Goal: Task Accomplishment & Management: Manage account settings

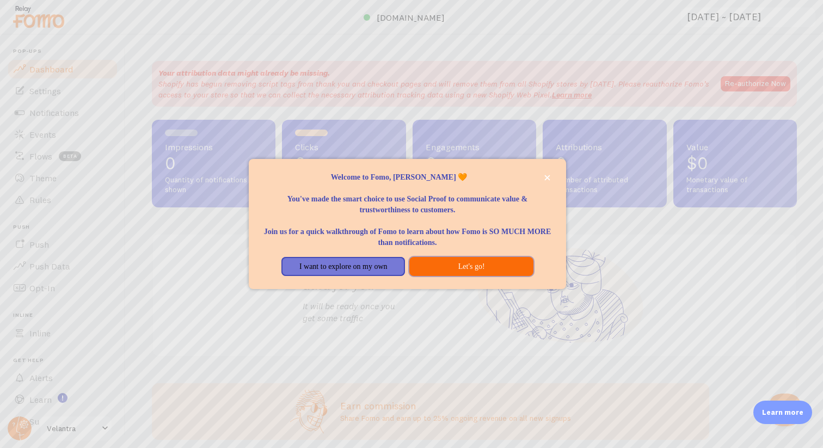
click at [440, 270] on button "Let's go!" at bounding box center [471, 267] width 124 height 20
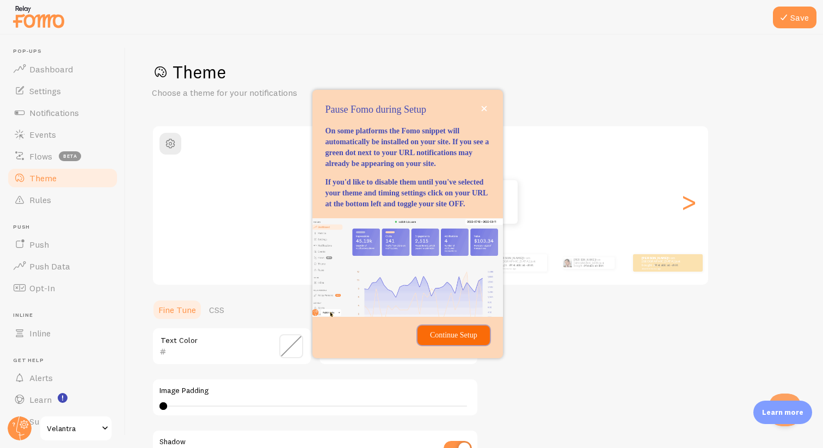
click at [441, 341] on p "Continue Setup" at bounding box center [453, 335] width 59 height 11
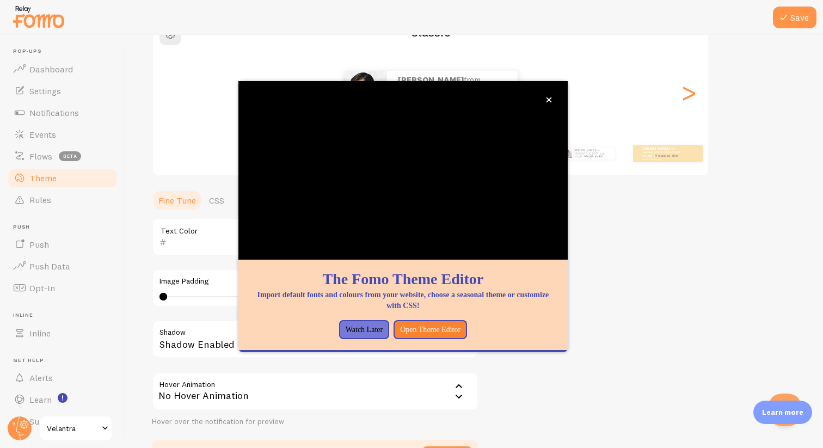
scroll to position [182, 0]
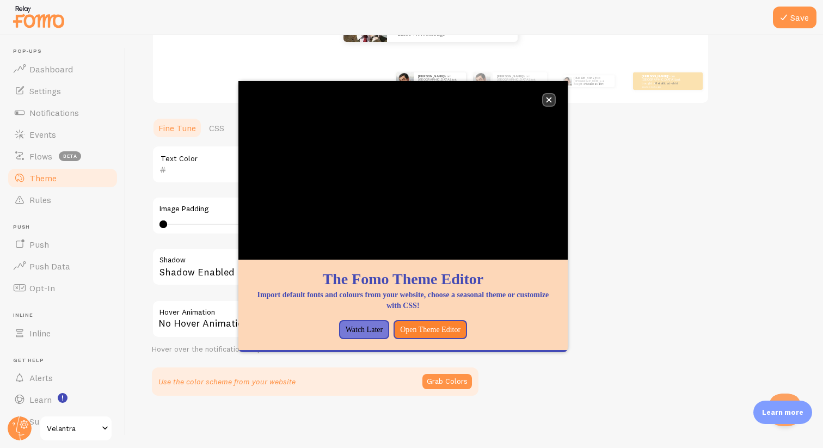
click at [553, 98] on button "close," at bounding box center [548, 99] width 11 height 11
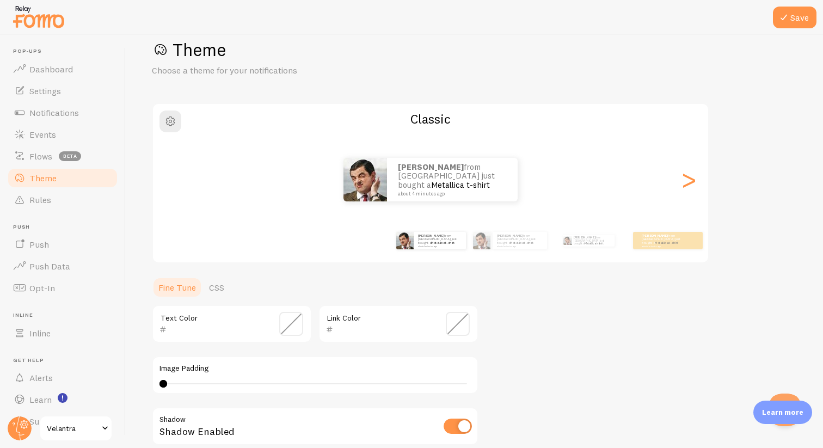
scroll to position [20, 0]
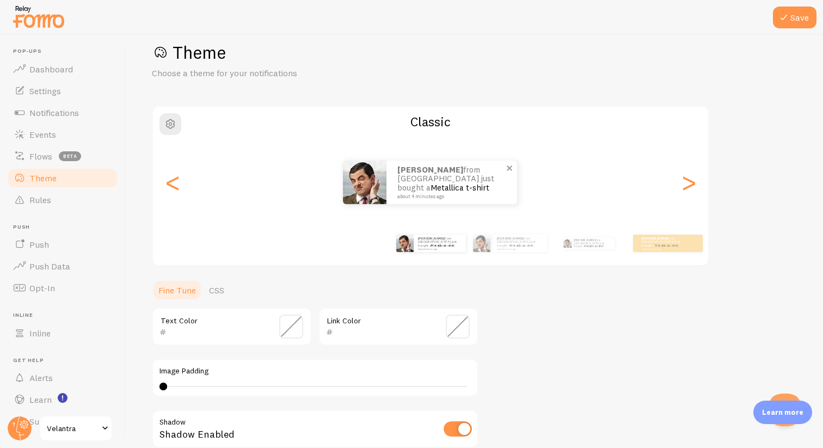
click at [387, 199] on div "[PERSON_NAME] from [GEOGRAPHIC_DATA] just bought a Metallica t-shirt about 4 mi…" at bounding box center [451, 183] width 131 height 44
click at [363, 181] on img at bounding box center [365, 183] width 44 height 44
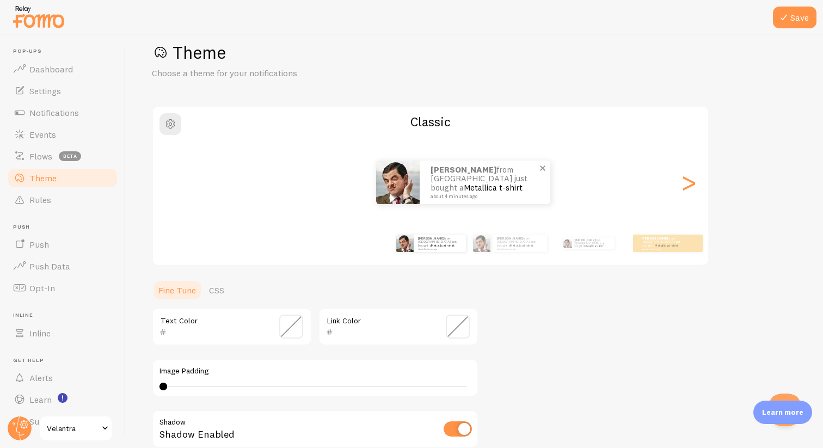
click at [448, 181] on div "[PERSON_NAME] from [GEOGRAPHIC_DATA] just bought a Metallica t-shirt about 4 mi…" at bounding box center [463, 183] width 174 height 44
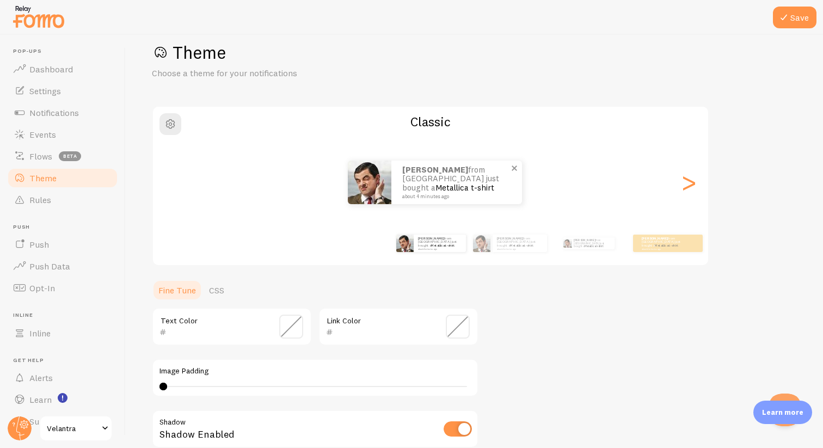
click at [402, 181] on p "[PERSON_NAME] from [GEOGRAPHIC_DATA] just bought a Metallica t-shirt about 4 mi…" at bounding box center [456, 182] width 109 height 34
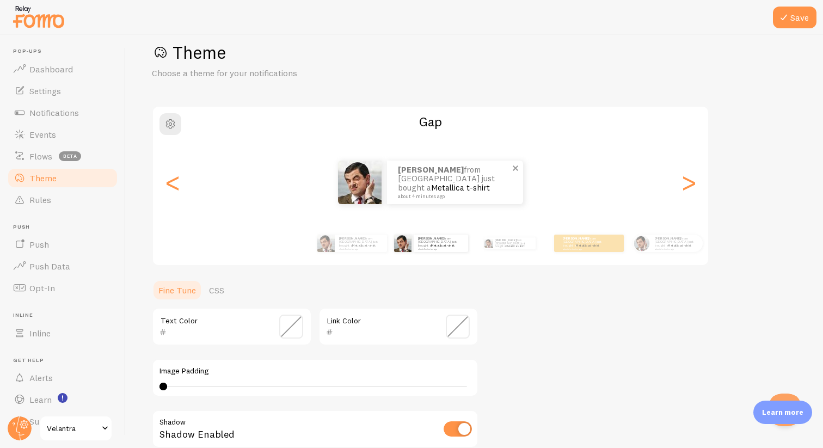
click at [387, 198] on div "[PERSON_NAME] from [GEOGRAPHIC_DATA] just bought a Metallica t-shirt about 4 mi…" at bounding box center [455, 183] width 136 height 44
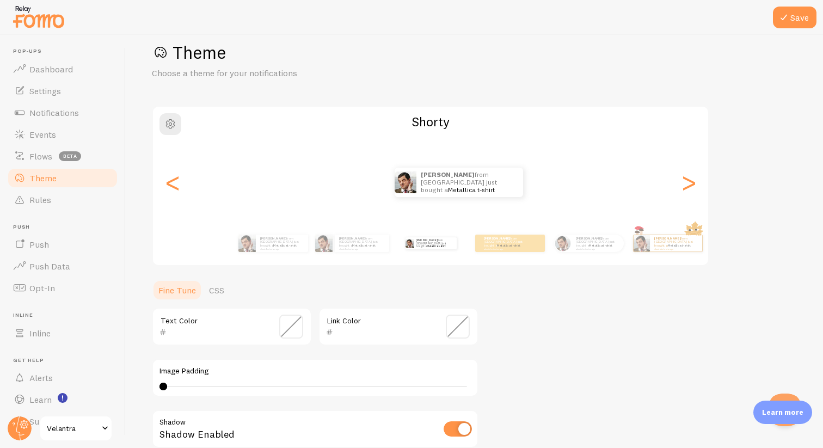
click at [477, 198] on div "[PERSON_NAME] from [GEOGRAPHIC_DATA] just bought a Metallica t-shirt about 4 mi…" at bounding box center [430, 182] width 555 height 78
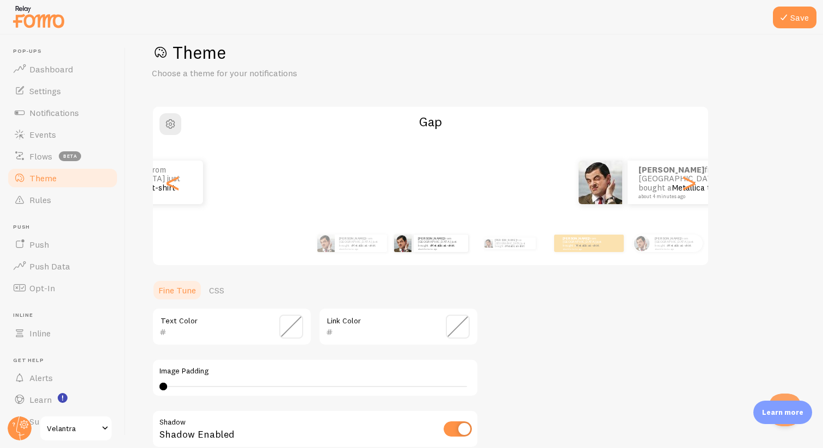
click at [614, 203] on img at bounding box center [600, 183] width 44 height 44
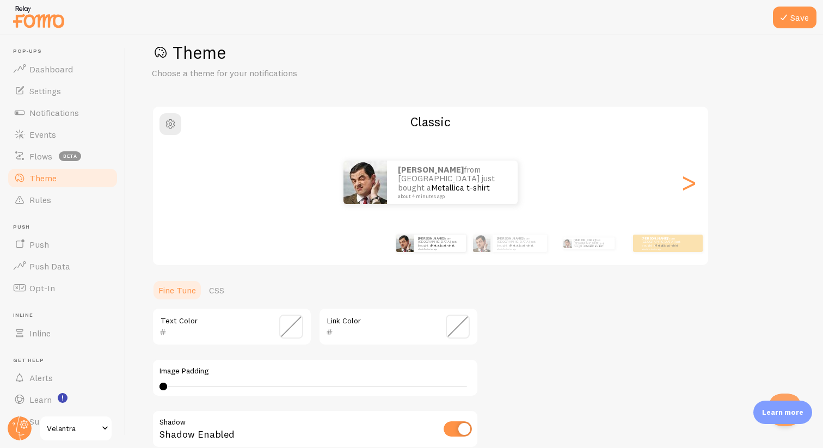
click at [784, 32] on div at bounding box center [411, 17] width 823 height 35
click at [784, 27] on button "Save" at bounding box center [795, 18] width 44 height 22
click at [97, 146] on link "Flows beta" at bounding box center [63, 156] width 112 height 22
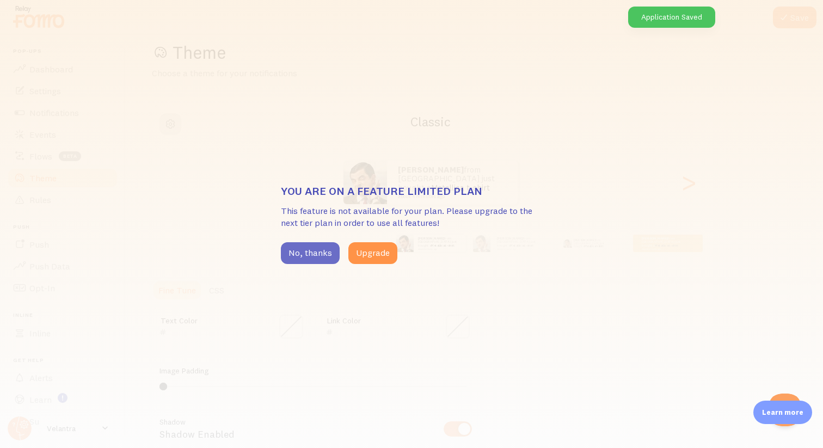
click at [331, 253] on button "No, thanks" at bounding box center [310, 253] width 59 height 22
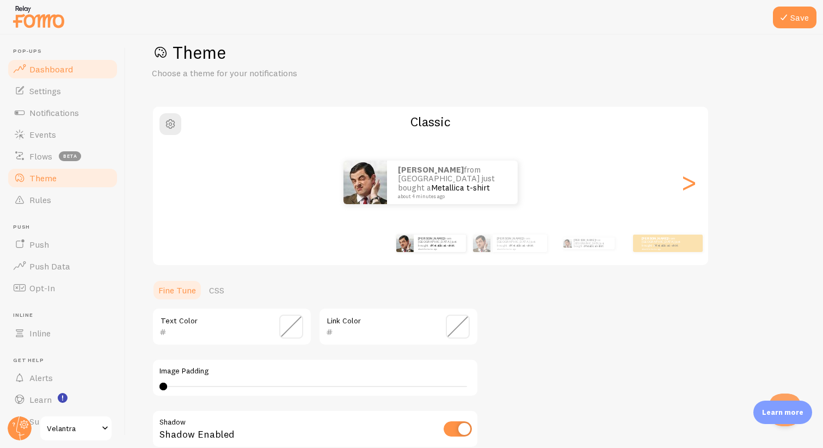
click at [54, 74] on span "Dashboard" at bounding box center [51, 69] width 44 height 11
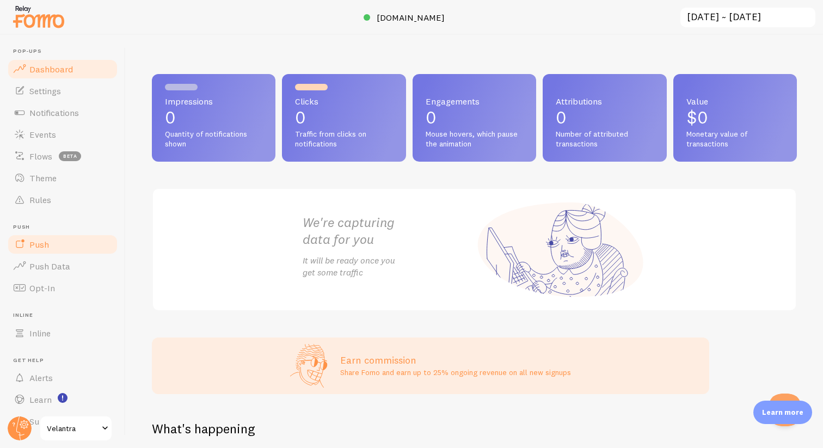
scroll to position [23, 0]
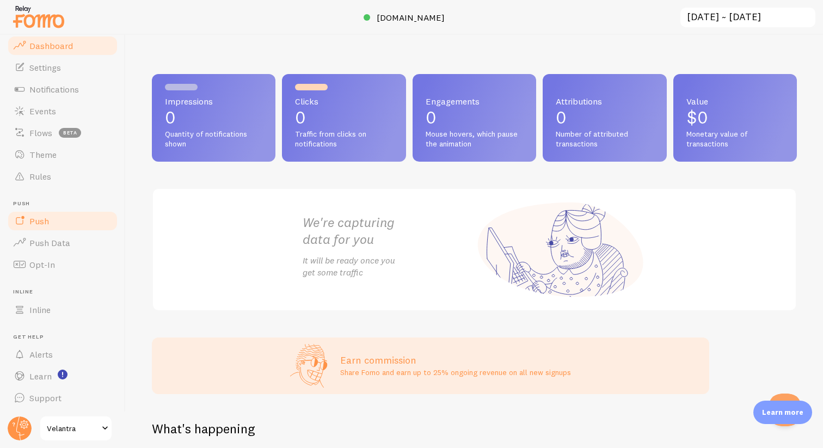
click at [53, 224] on link "Push" at bounding box center [63, 221] width 112 height 22
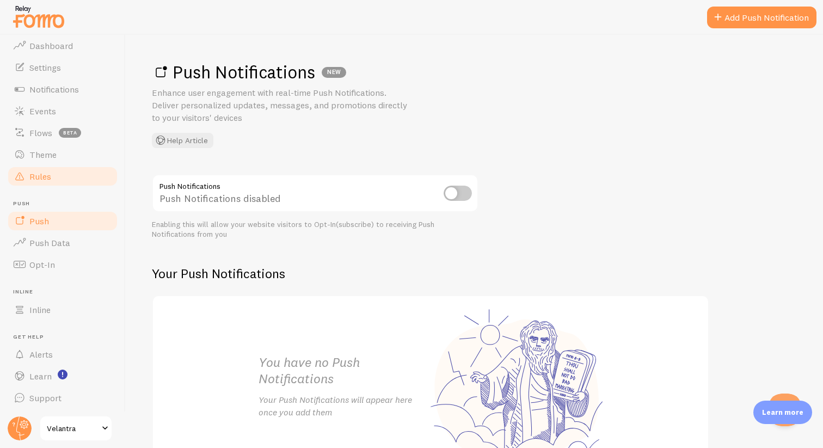
click at [55, 169] on link "Rules" at bounding box center [63, 176] width 112 height 22
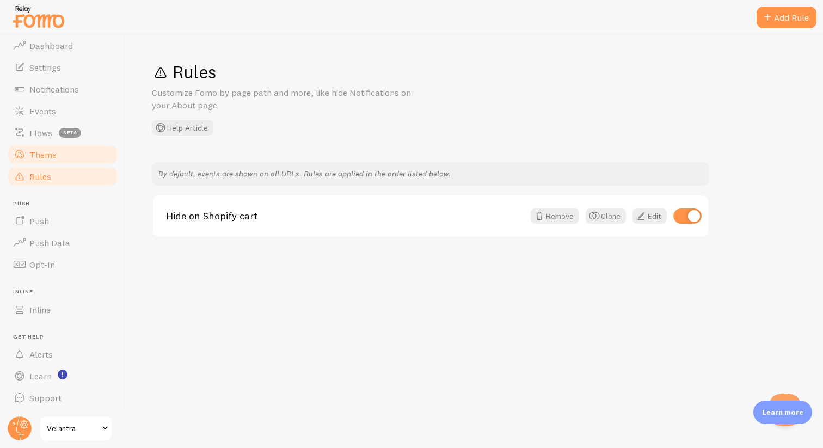
click at [53, 153] on span "Theme" at bounding box center [42, 154] width 27 height 11
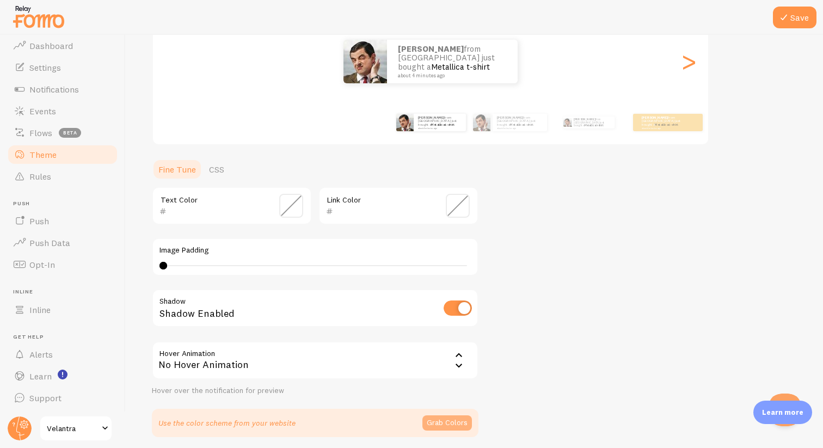
scroll to position [182, 0]
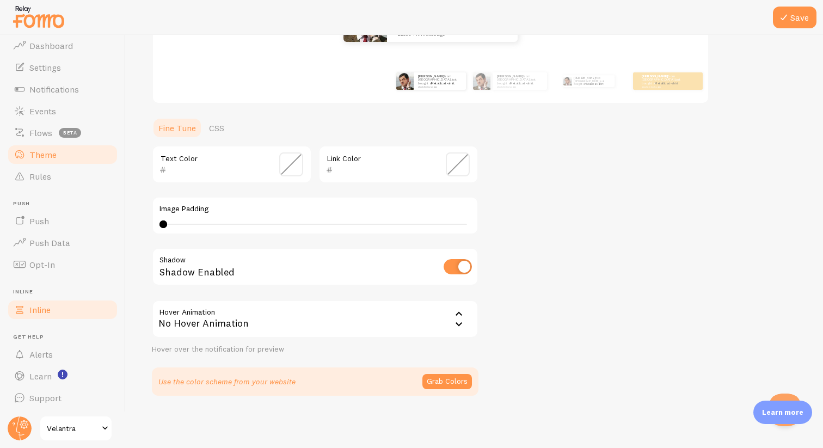
click at [64, 317] on link "Inline" at bounding box center [63, 310] width 112 height 22
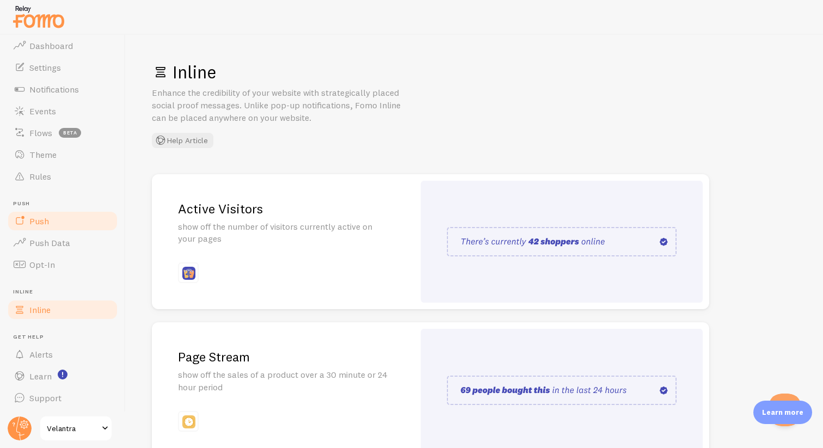
click at [60, 216] on link "Push" at bounding box center [63, 221] width 112 height 22
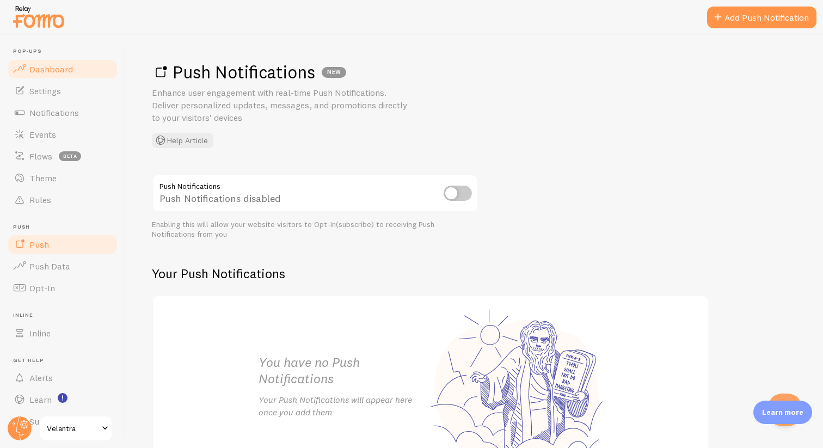
click at [61, 58] on link "Dashboard" at bounding box center [63, 69] width 112 height 22
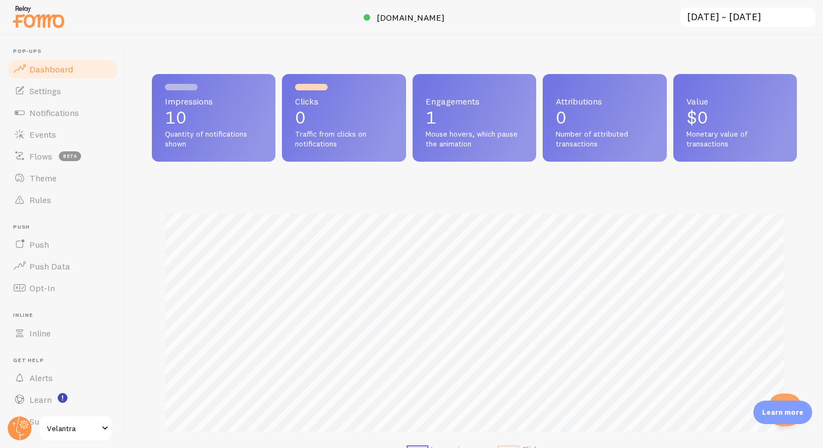
scroll to position [286, 645]
click at [439, 131] on span "Mouse hovers, which pause the animation" at bounding box center [473, 138] width 97 height 19
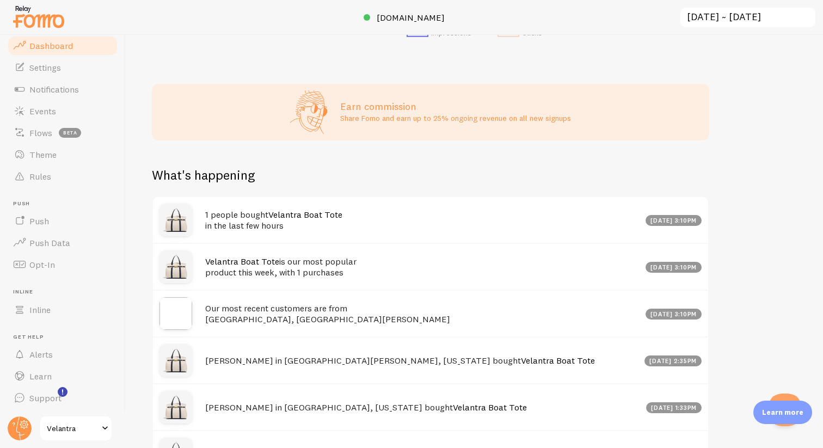
scroll to position [0, 0]
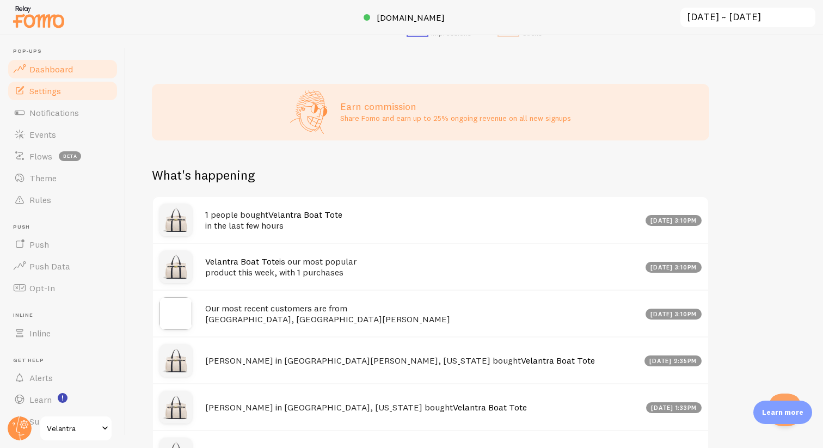
click at [66, 83] on link "Settings" at bounding box center [63, 91] width 112 height 22
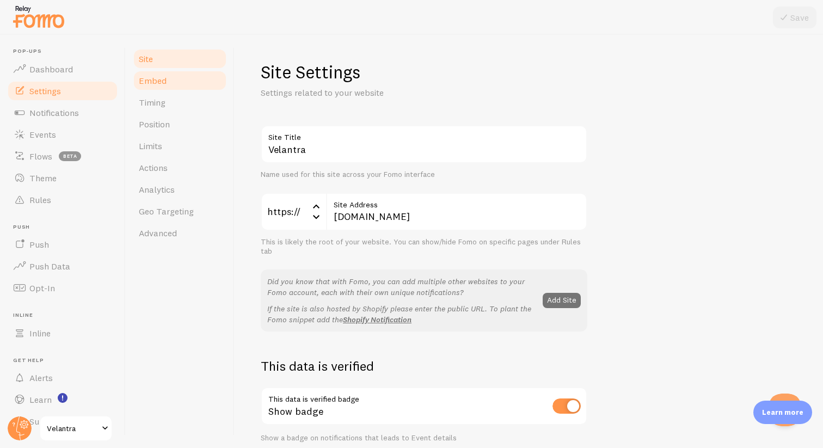
click at [186, 80] on link "Embed" at bounding box center [179, 81] width 95 height 22
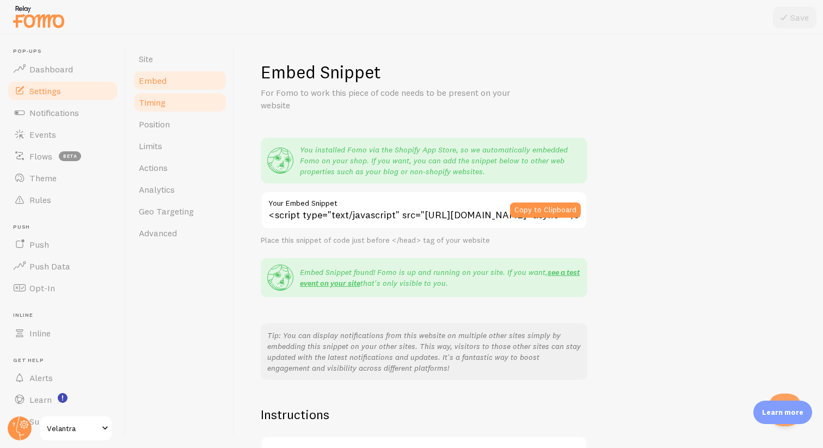
click at [179, 98] on link "Timing" at bounding box center [179, 102] width 95 height 22
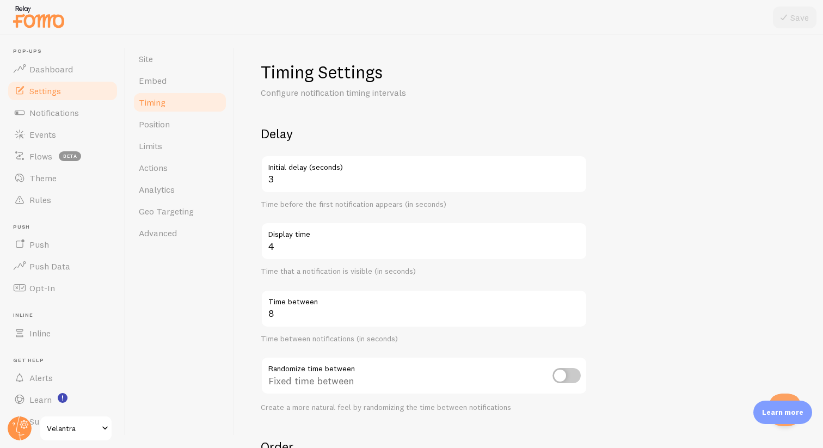
click at [174, 95] on link "Timing" at bounding box center [179, 102] width 95 height 22
click at [174, 89] on link "Embed" at bounding box center [179, 81] width 95 height 22
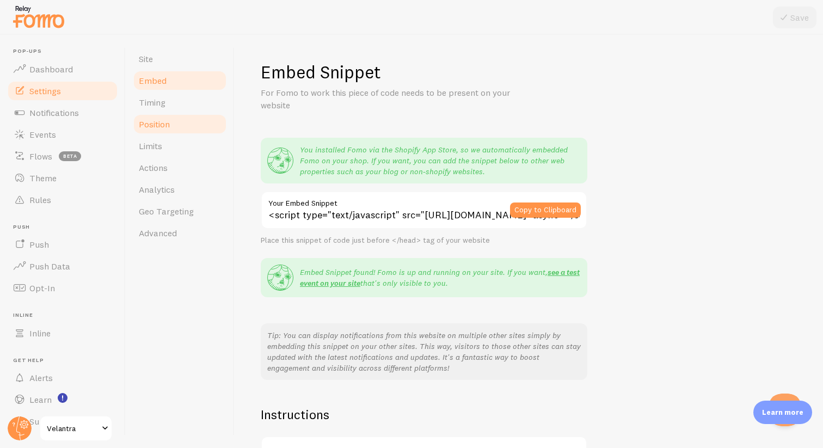
click at [172, 124] on link "Position" at bounding box center [179, 124] width 95 height 22
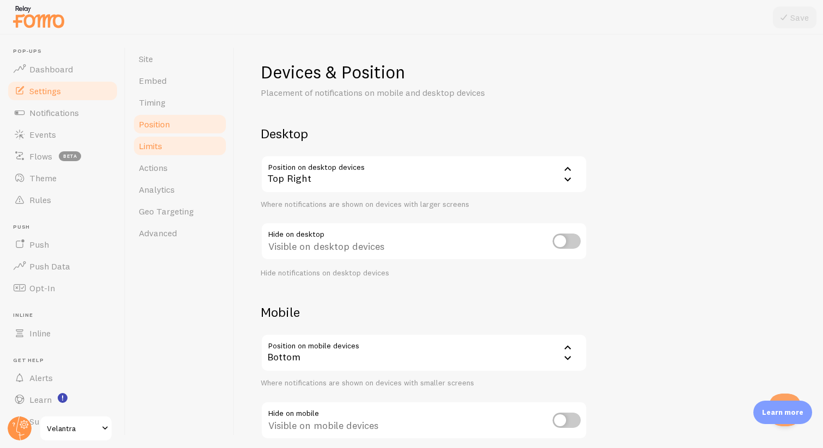
click at [169, 141] on link "Limits" at bounding box center [179, 146] width 95 height 22
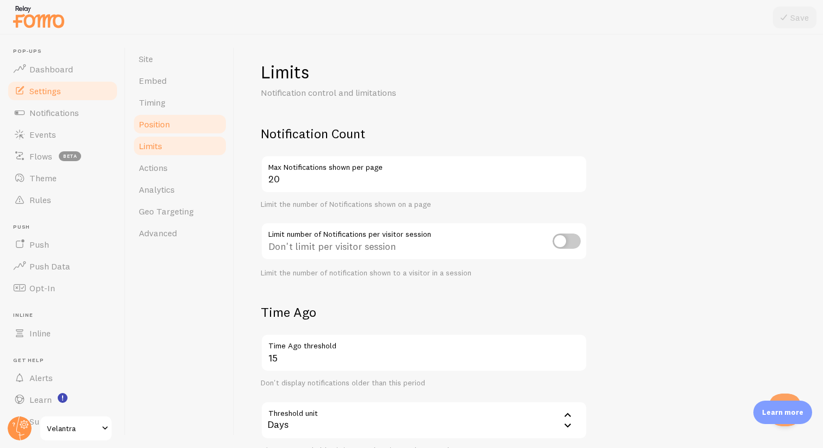
click at [167, 119] on span "Position" at bounding box center [154, 124] width 31 height 11
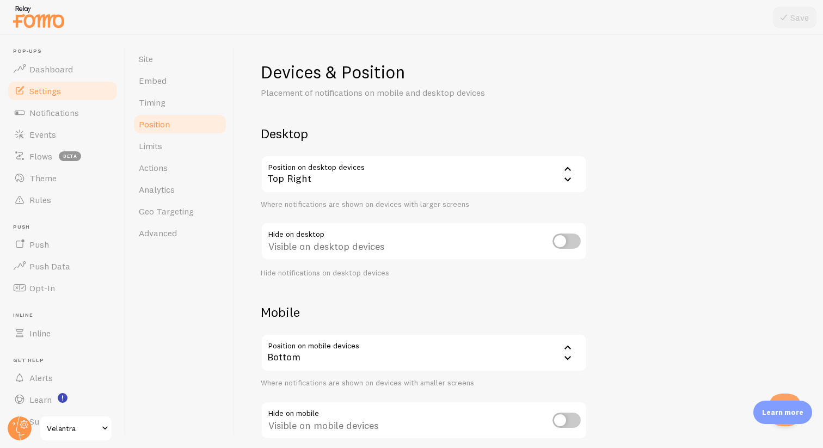
click at [428, 180] on div "Top Right" at bounding box center [424, 174] width 326 height 38
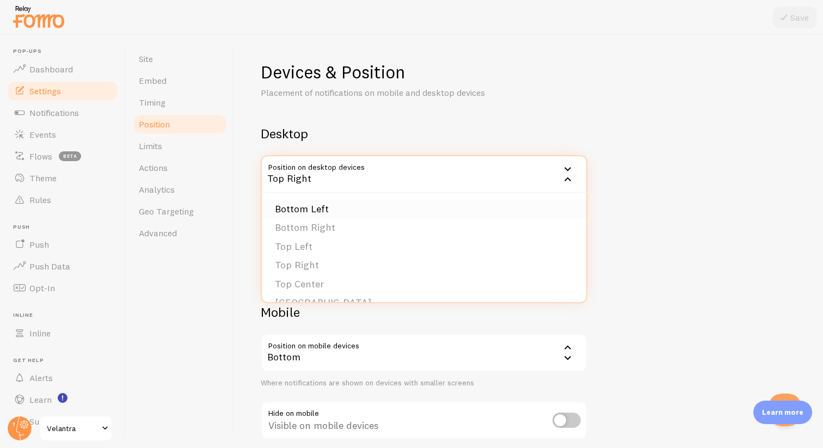
click at [387, 212] on li "Bottom Left" at bounding box center [424, 209] width 324 height 19
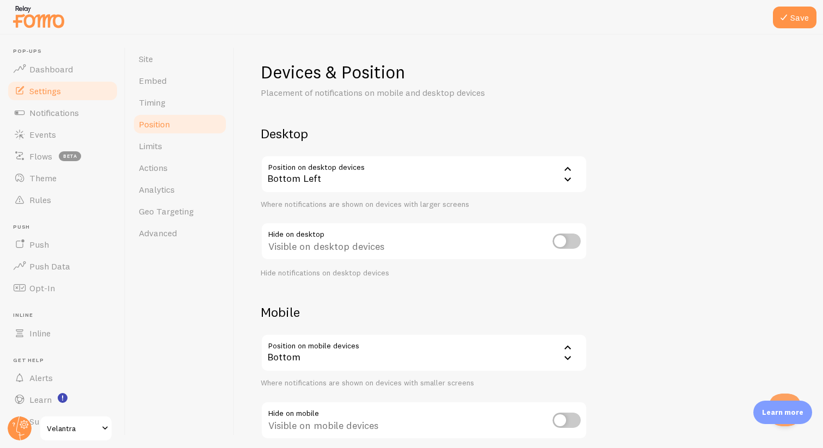
scroll to position [60, 0]
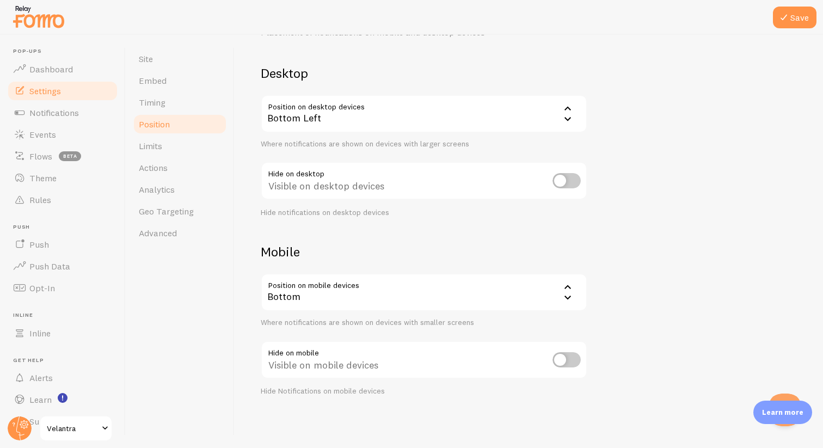
click at [328, 297] on div "Bottom" at bounding box center [424, 292] width 326 height 38
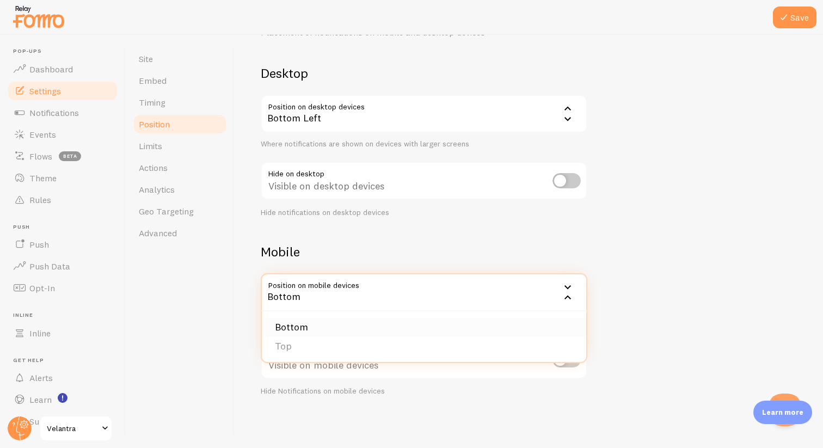
click at [318, 318] on li "Bottom" at bounding box center [424, 327] width 324 height 19
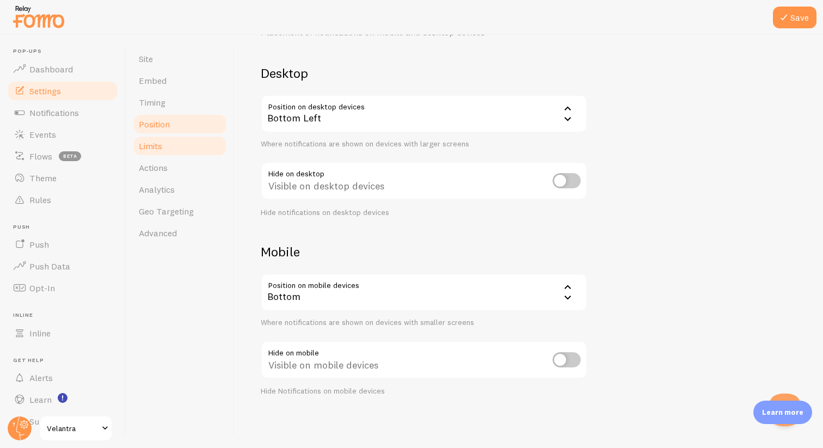
click at [160, 147] on span "Limits" at bounding box center [150, 145] width 23 height 11
click at [786, 17] on icon at bounding box center [783, 17] width 13 height 13
click at [150, 137] on link "Limits" at bounding box center [179, 146] width 95 height 22
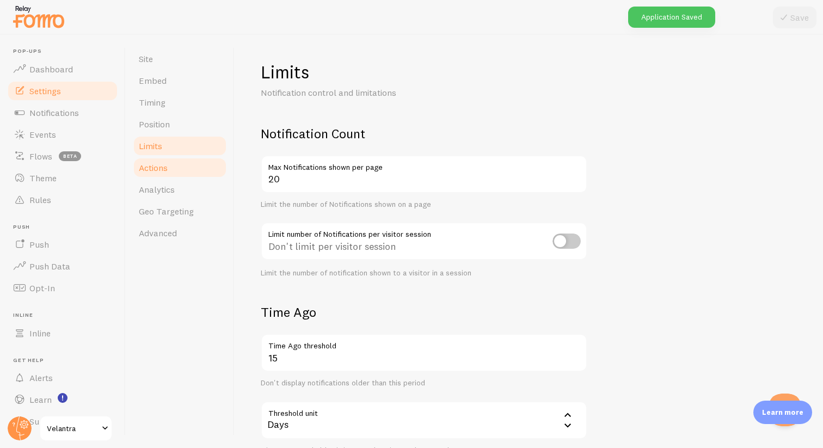
click at [151, 177] on link "Actions" at bounding box center [179, 168] width 95 height 22
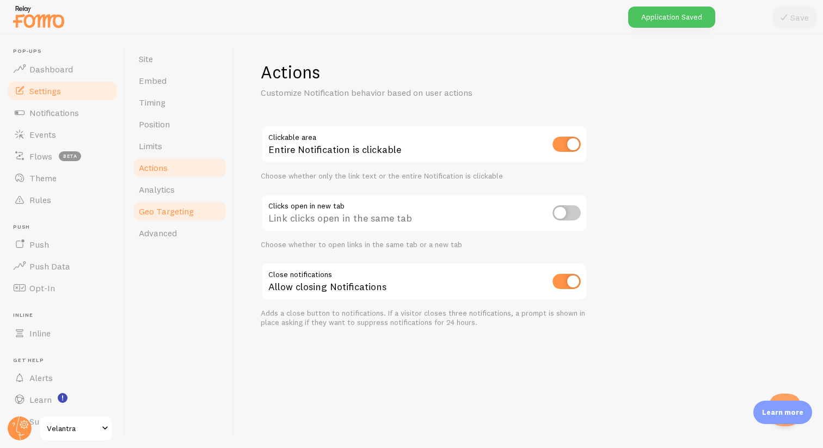
click at [152, 208] on span "Geo Targeting" at bounding box center [166, 211] width 55 height 11
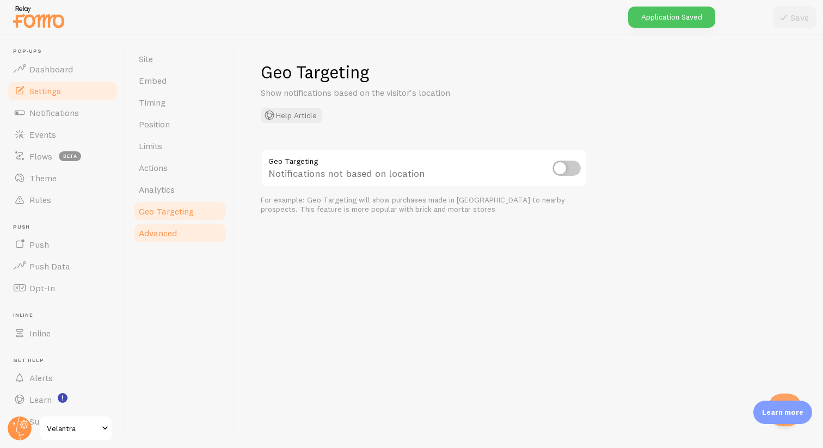
click at [150, 227] on link "Advanced" at bounding box center [179, 233] width 95 height 22
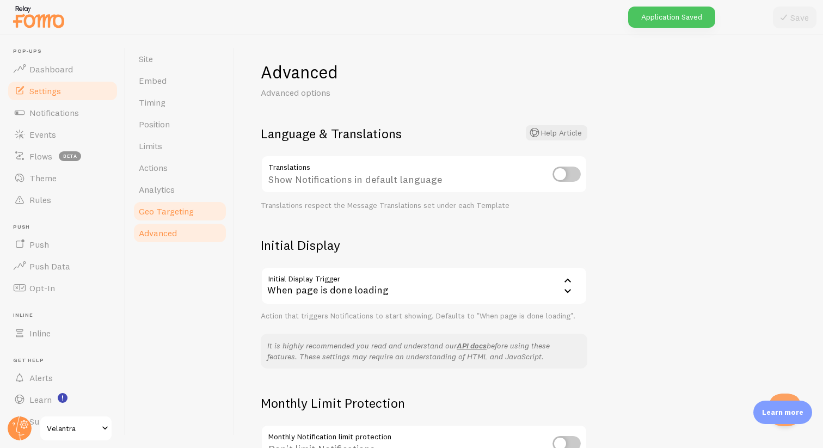
click at [148, 203] on link "Geo Targeting" at bounding box center [179, 211] width 95 height 22
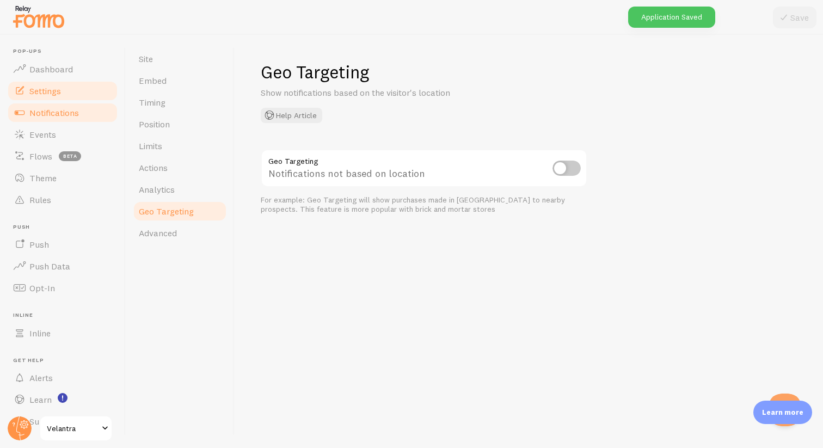
click at [59, 114] on span "Notifications" at bounding box center [54, 112] width 50 height 11
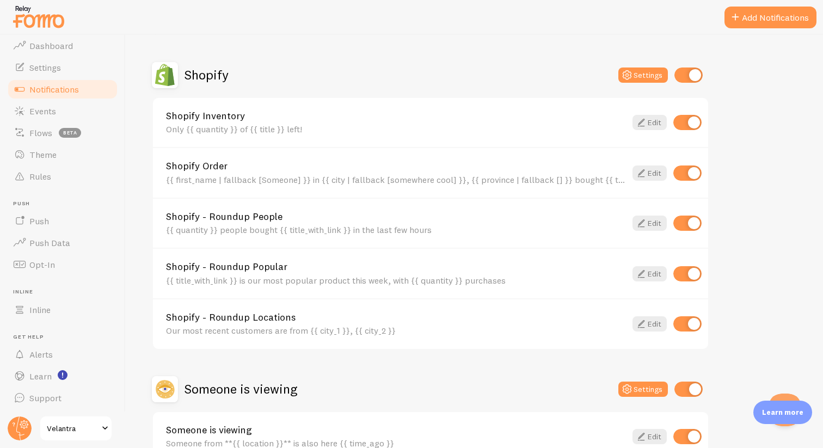
scroll to position [358, 0]
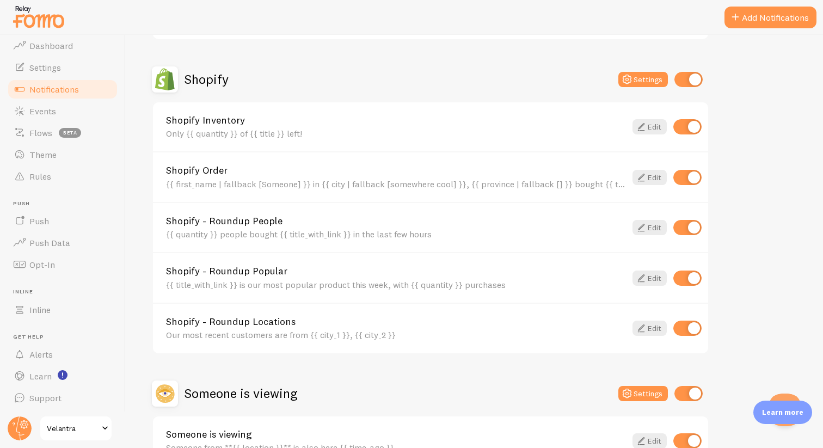
click at [689, 128] on input "checkbox" at bounding box center [687, 126] width 28 height 15
checkbox input "false"
click at [692, 233] on input "checkbox" at bounding box center [687, 227] width 28 height 15
checkbox input "false"
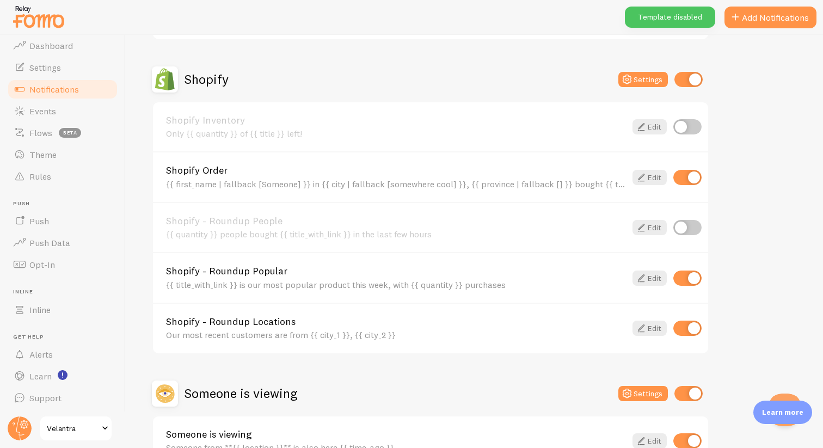
click at [691, 285] on input "checkbox" at bounding box center [687, 277] width 28 height 15
checkbox input "false"
click at [691, 322] on input "checkbox" at bounding box center [687, 327] width 28 height 15
checkbox input "false"
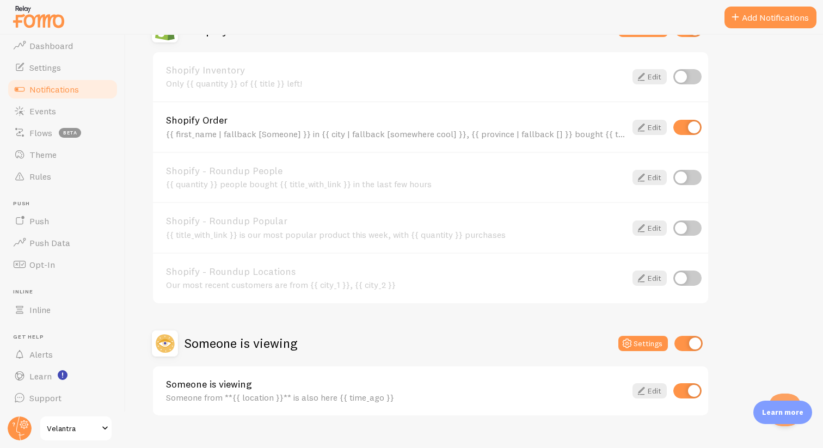
scroll to position [429, 0]
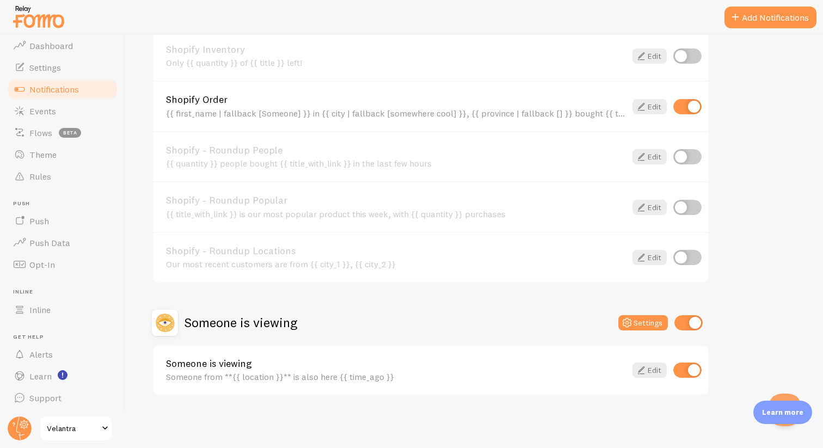
click at [696, 369] on input "checkbox" at bounding box center [687, 369] width 28 height 15
checkbox input "false"
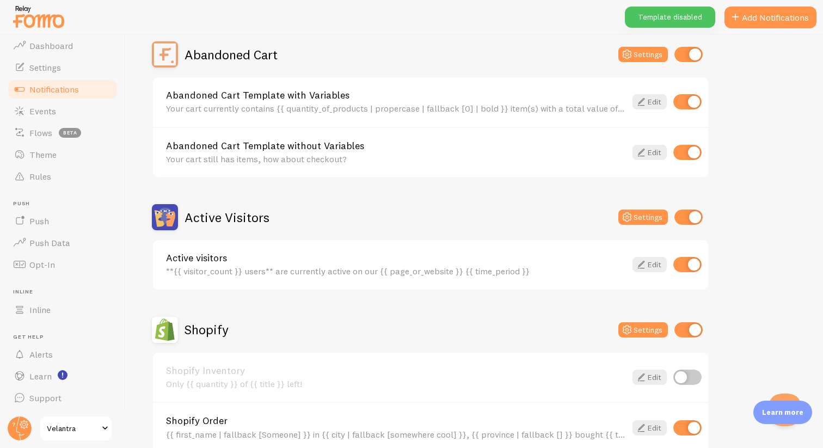
scroll to position [87, 0]
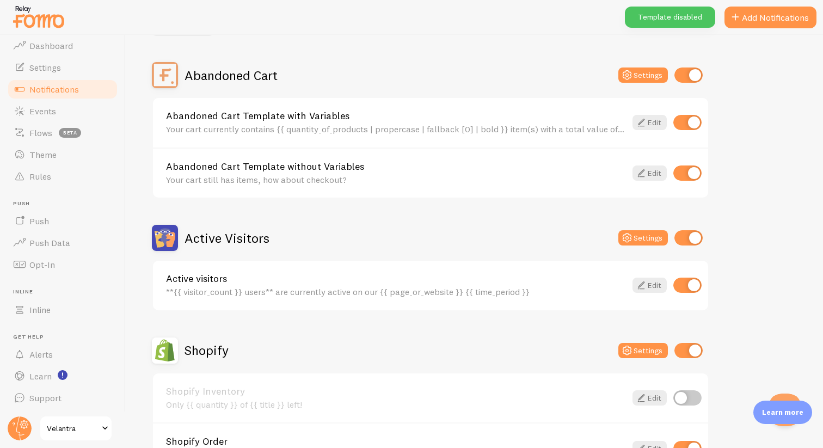
click at [692, 283] on input "checkbox" at bounding box center [687, 284] width 28 height 15
checkbox input "false"
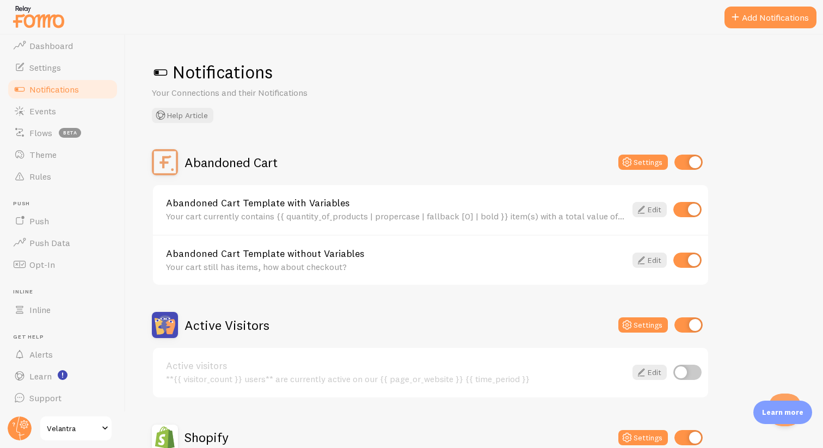
scroll to position [179, 0]
